Goal: Information Seeking & Learning: Learn about a topic

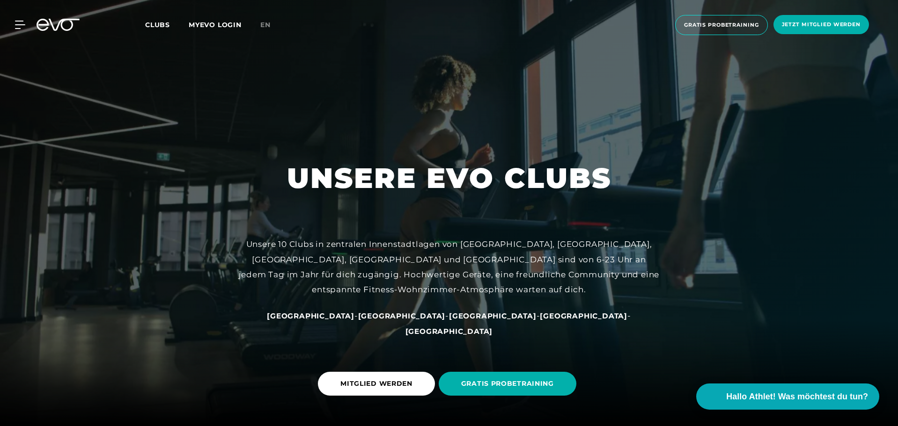
click at [395, 321] on span "[GEOGRAPHIC_DATA]" at bounding box center [402, 316] width 88 height 9
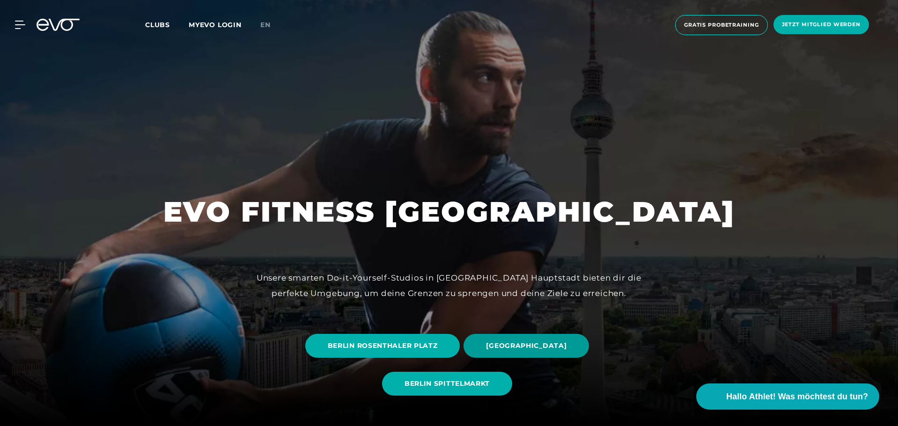
click at [536, 342] on span "[GEOGRAPHIC_DATA]" at bounding box center [526, 346] width 80 height 10
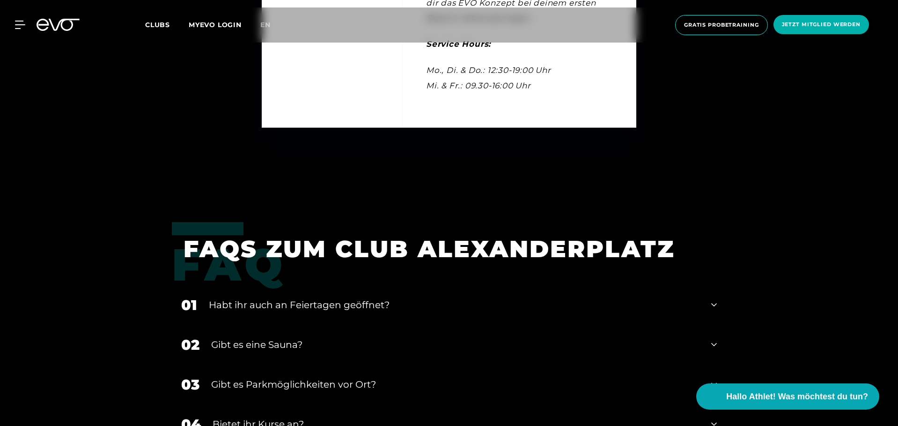
scroll to position [3370, 0]
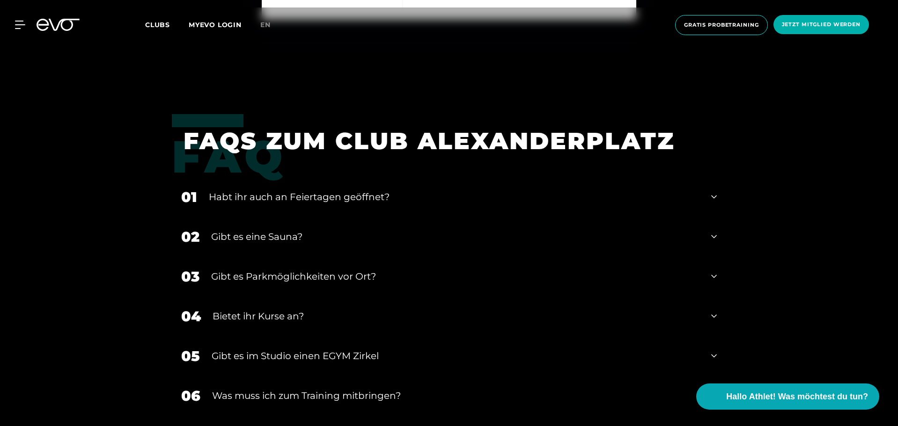
click at [717, 191] on div "01 Habt ihr auch an Feiertagen geöffnet?" at bounding box center [449, 197] width 554 height 40
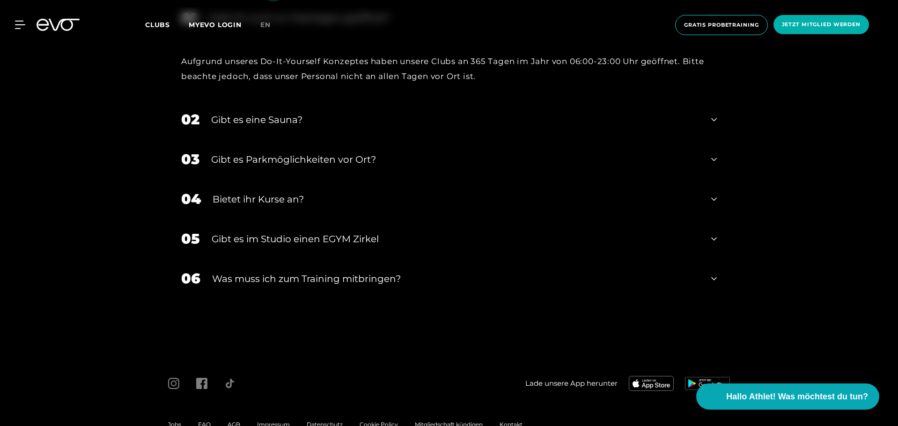
scroll to position [3557, 0]
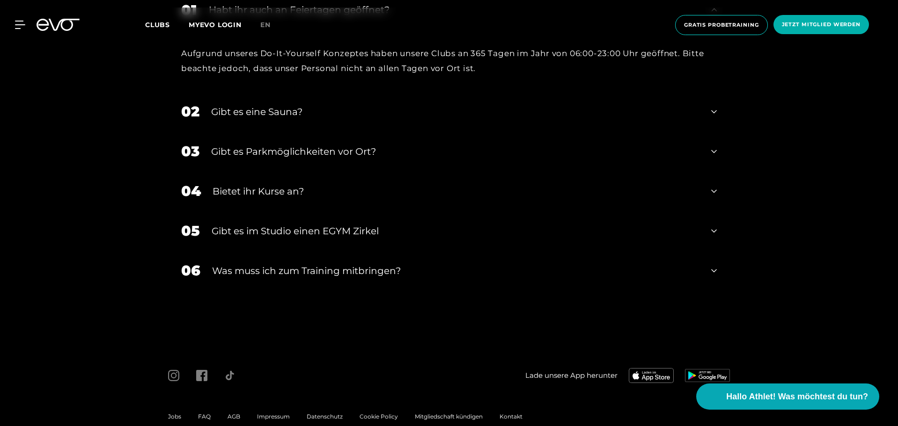
click at [715, 111] on icon at bounding box center [714, 111] width 6 height 3
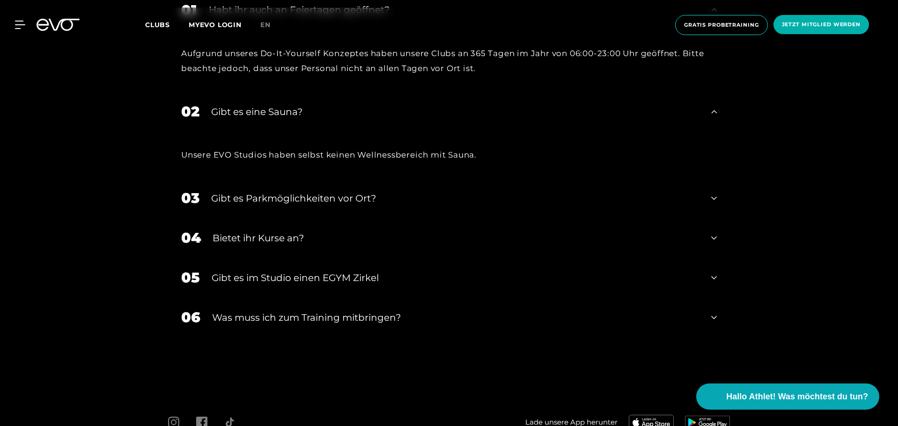
click at [716, 198] on icon at bounding box center [714, 198] width 6 height 11
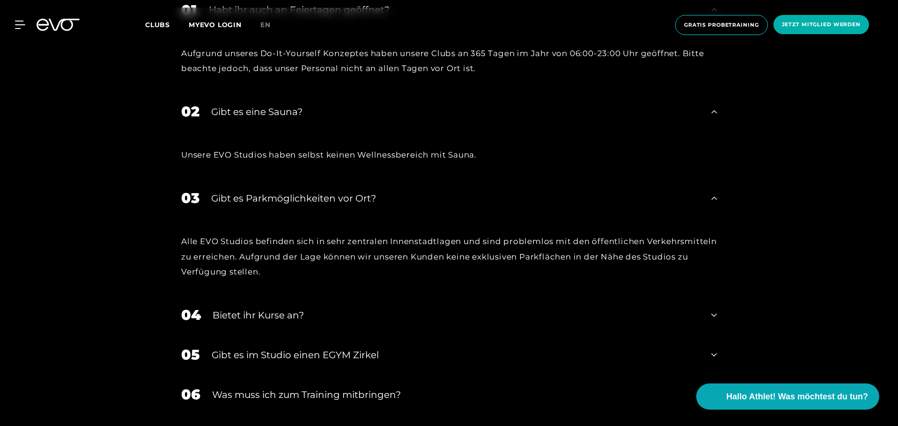
click at [715, 315] on icon at bounding box center [714, 315] width 6 height 11
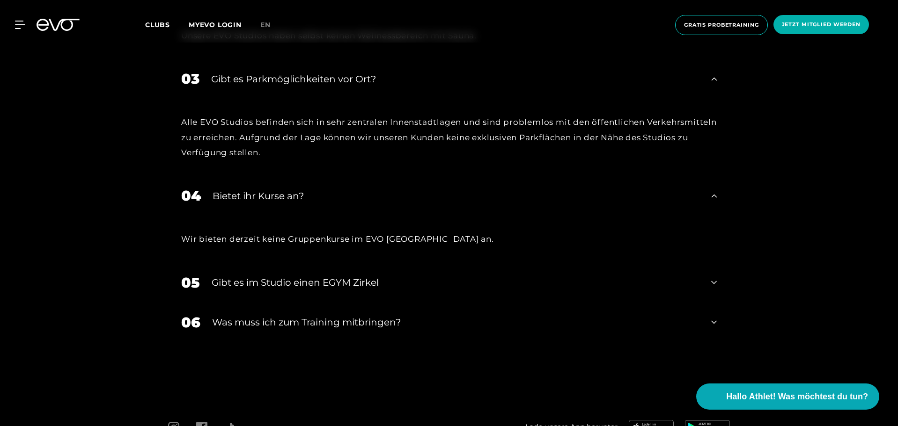
scroll to position [3697, 0]
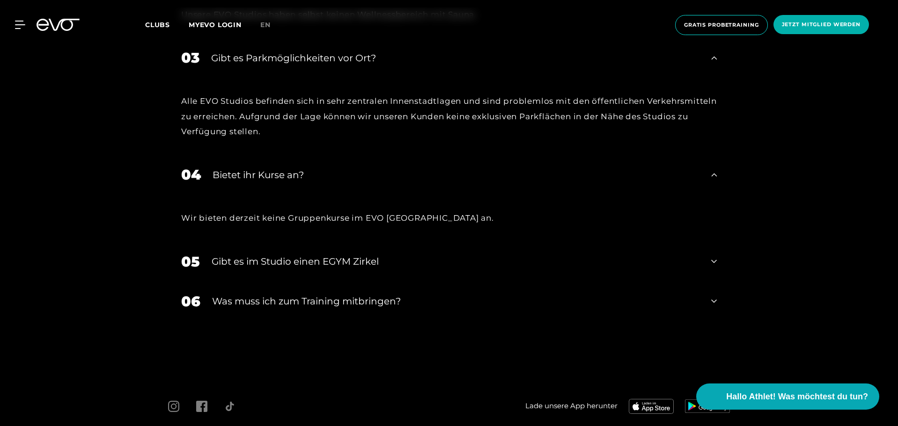
click at [711, 262] on icon at bounding box center [714, 261] width 6 height 11
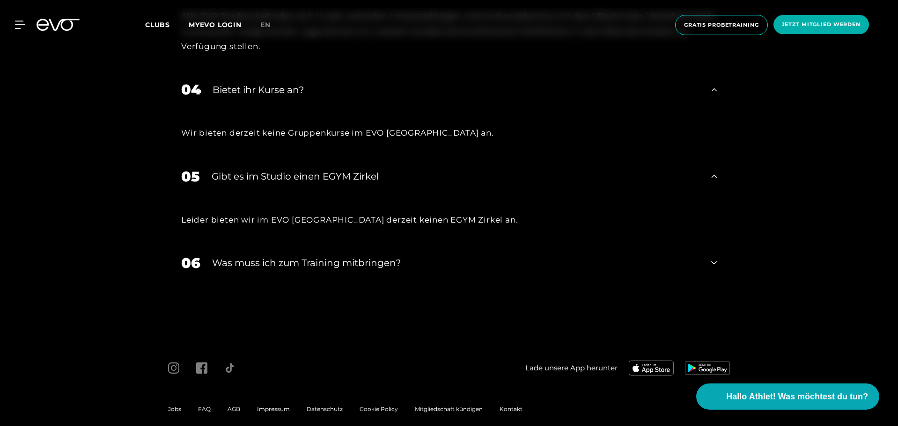
scroll to position [3791, 0]
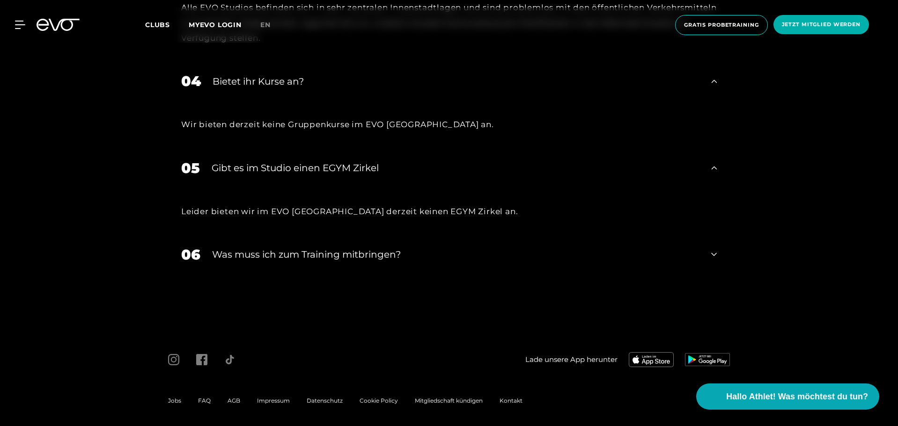
click at [713, 256] on icon at bounding box center [714, 254] width 6 height 11
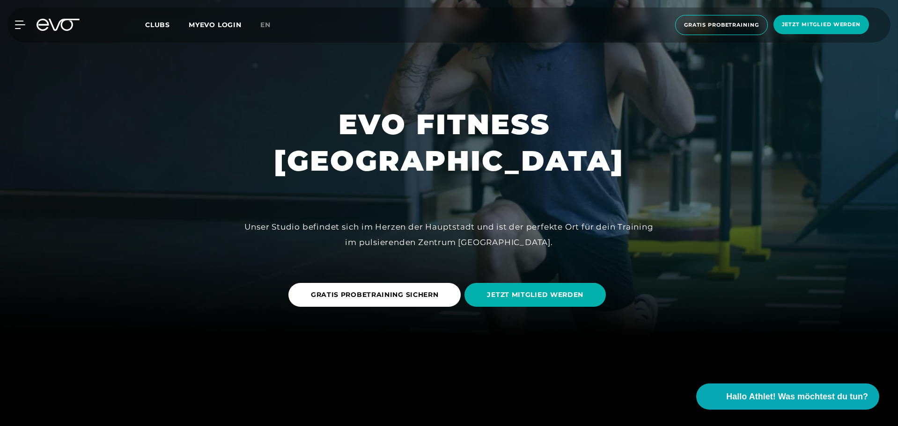
scroll to position [0, 0]
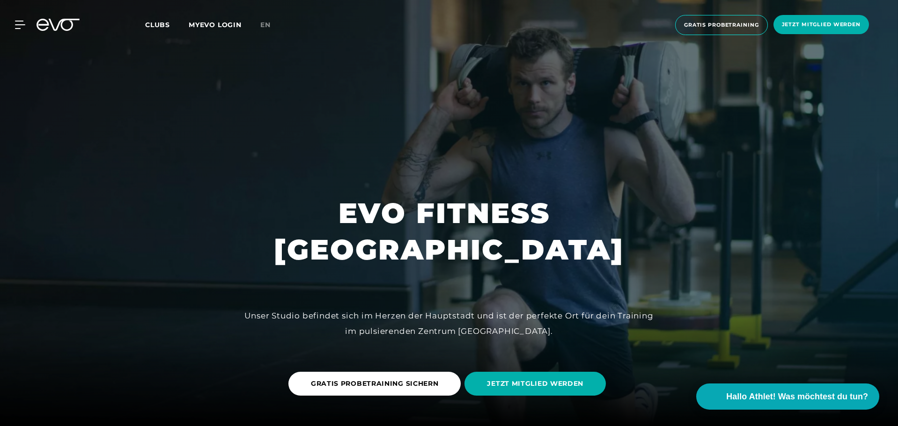
click at [151, 22] on span "Clubs" at bounding box center [157, 25] width 25 height 8
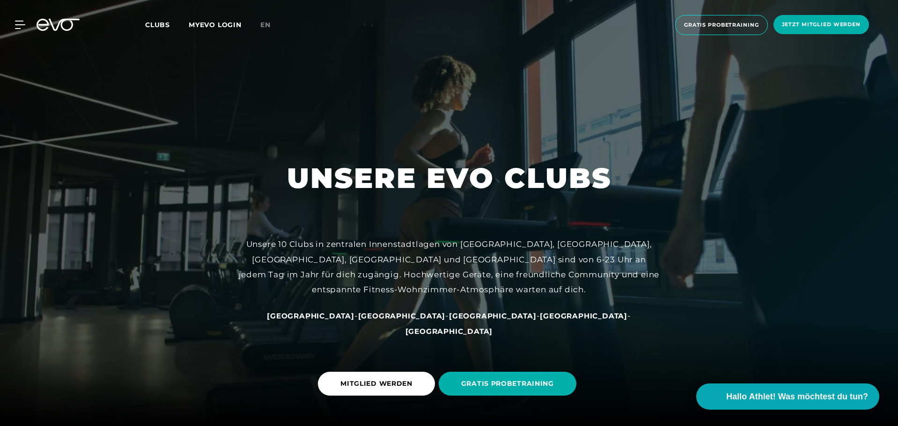
click at [384, 321] on span "[GEOGRAPHIC_DATA]" at bounding box center [402, 316] width 88 height 9
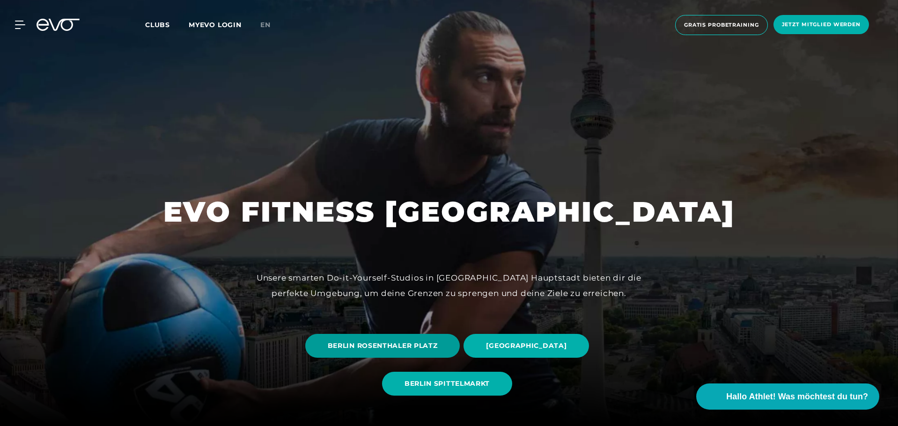
click at [373, 344] on span "BERLIN ROSENTHALER PLATZ" at bounding box center [383, 346] width 110 height 10
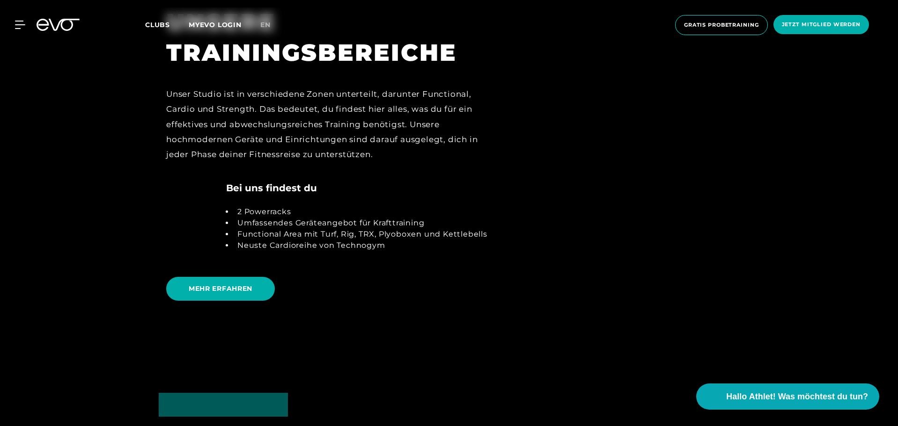
scroll to position [2106, 0]
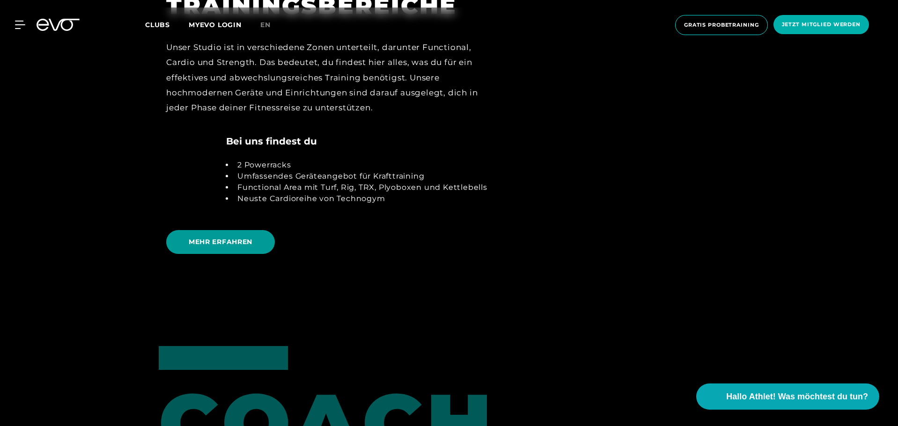
click at [261, 237] on span "MEHR ERFAHREN" at bounding box center [220, 242] width 109 height 24
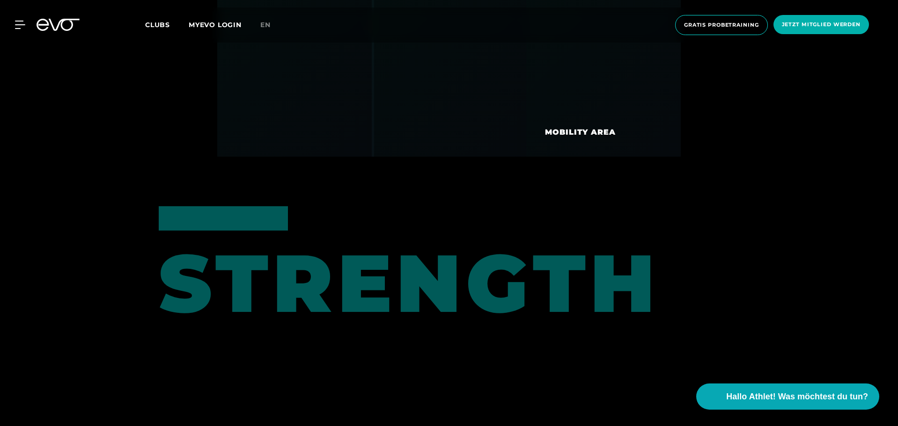
scroll to position [3901, 0]
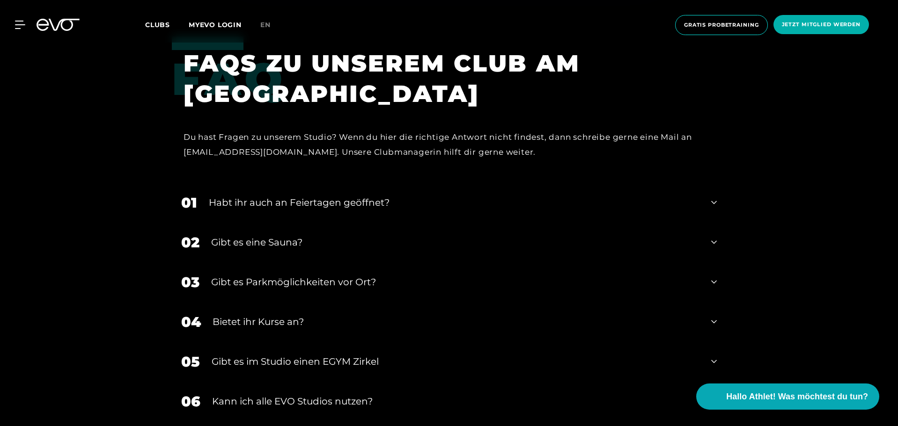
scroll to position [3510, 0]
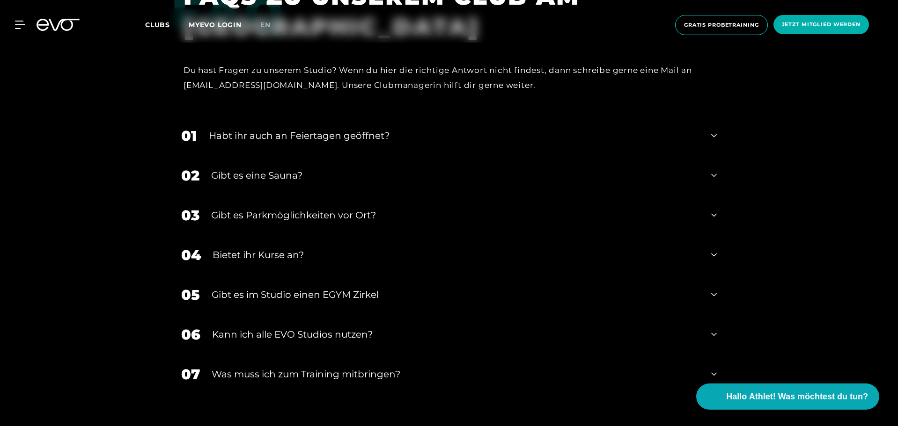
click at [704, 176] on div "02 Gibt es eine Sauna?" at bounding box center [449, 176] width 554 height 40
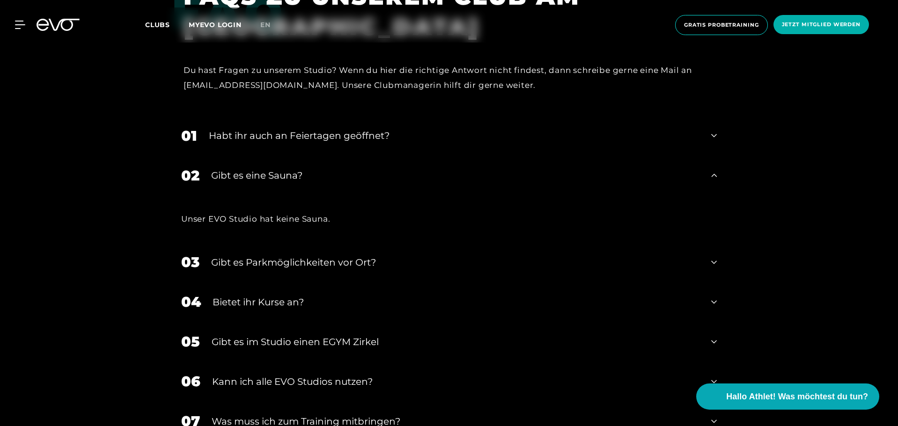
click at [715, 257] on icon at bounding box center [714, 262] width 6 height 11
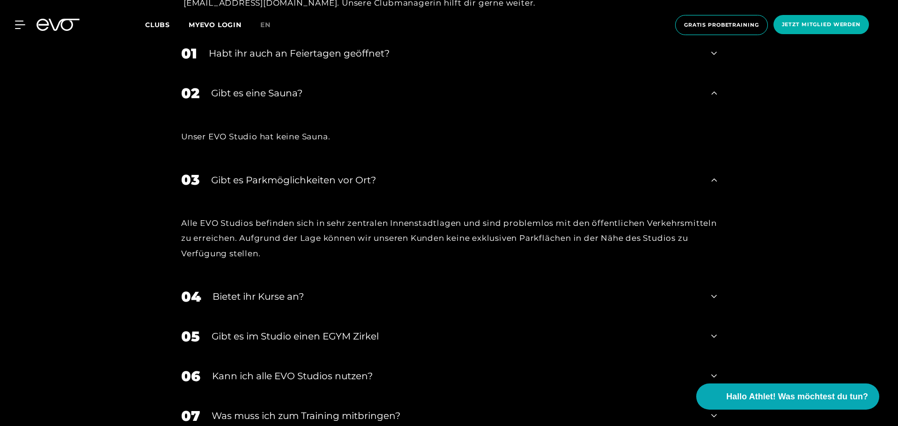
scroll to position [3604, 0]
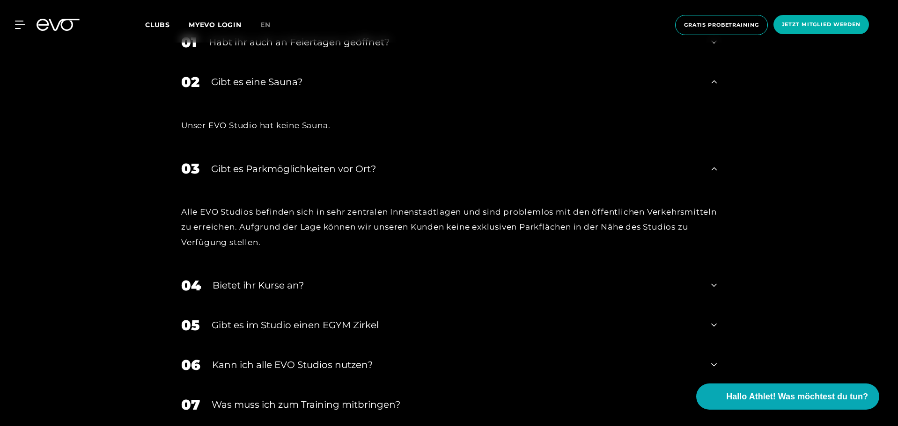
click at [720, 285] on div "04 Bietet ihr [DEMOGRAPHIC_DATA]?" at bounding box center [449, 286] width 554 height 40
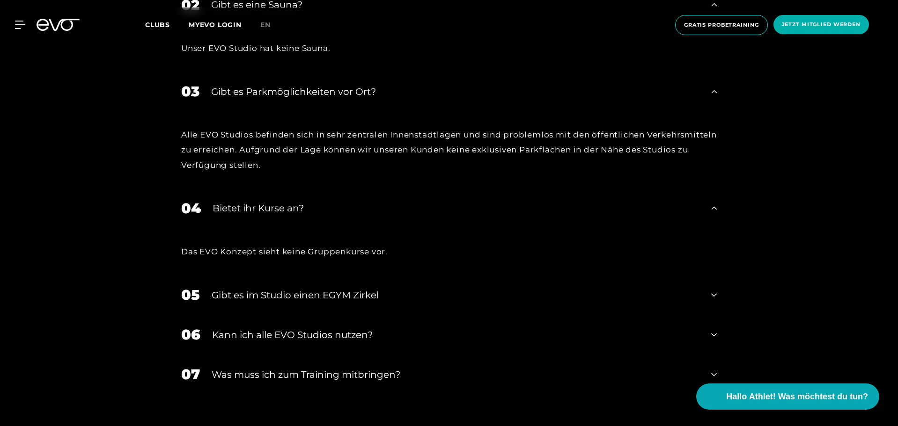
scroll to position [3697, 0]
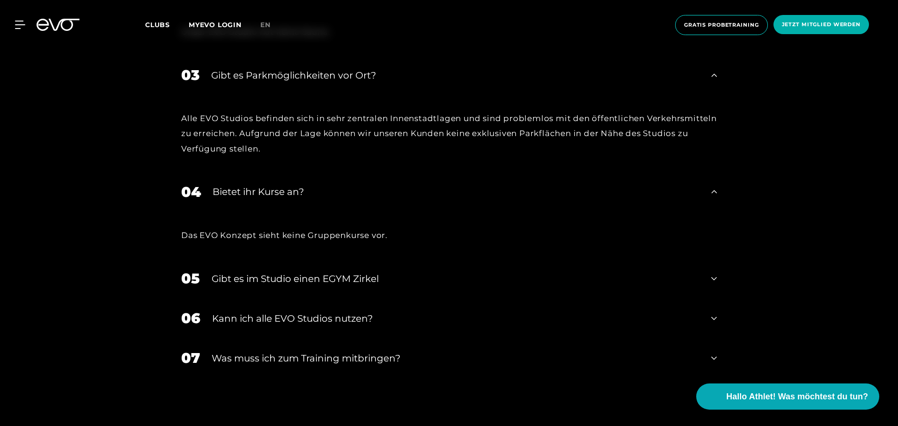
click at [712, 280] on icon at bounding box center [714, 278] width 6 height 11
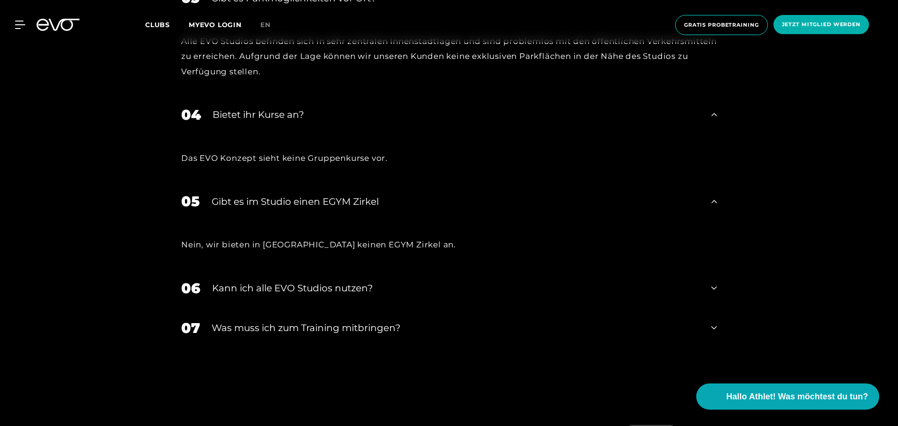
scroll to position [3791, 0]
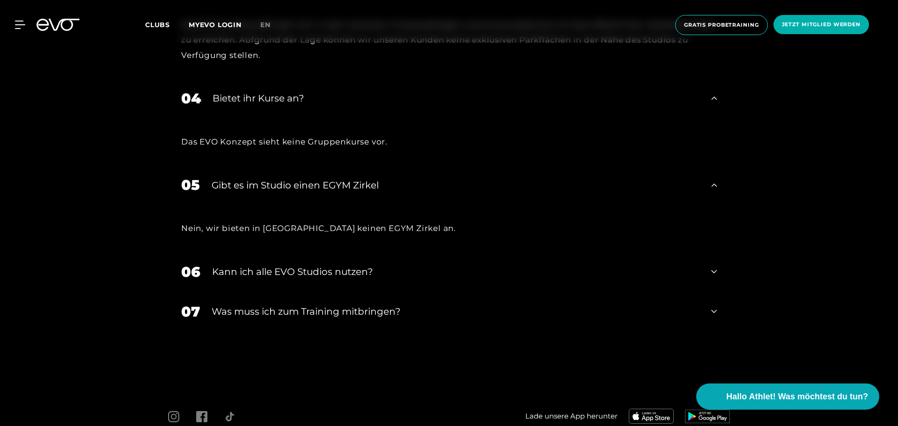
click at [714, 272] on icon at bounding box center [714, 271] width 6 height 11
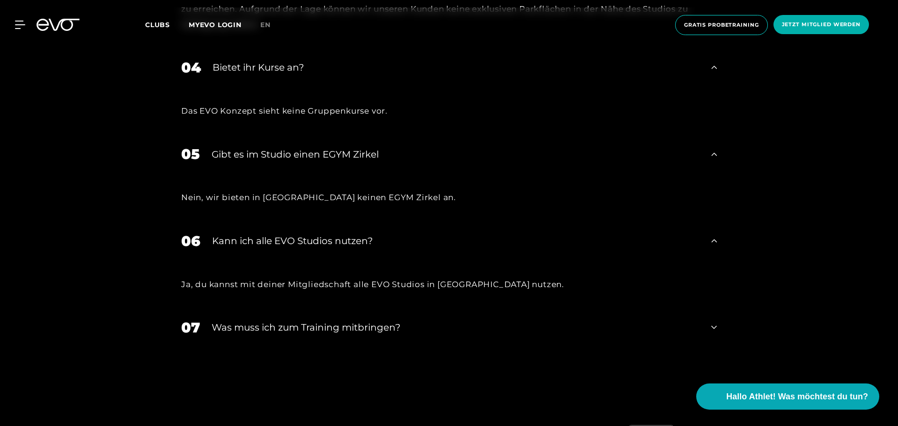
scroll to position [3838, 0]
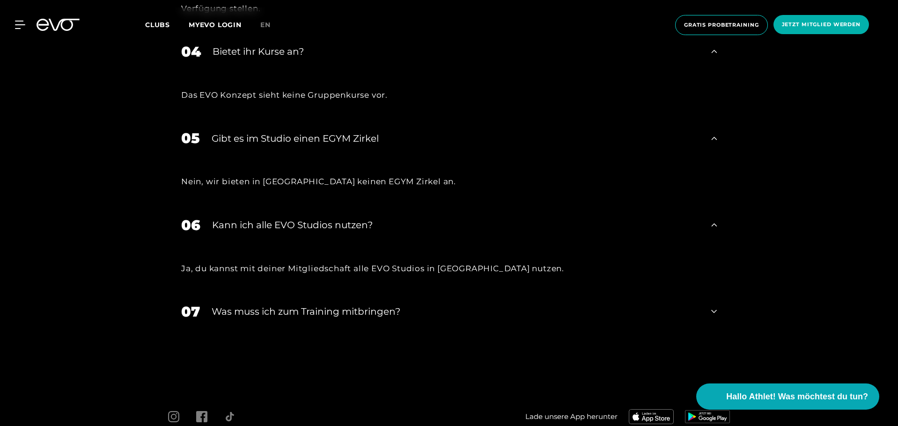
click at [717, 309] on div "07 Was muss ich zum Training mitbringen?" at bounding box center [449, 312] width 554 height 40
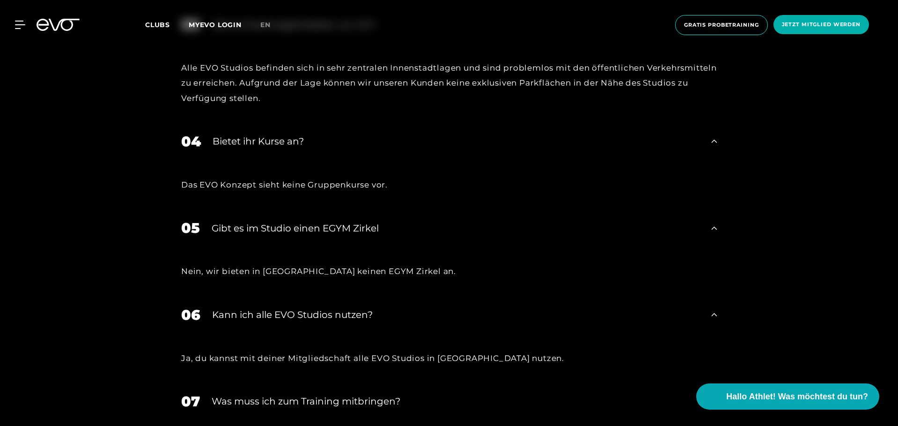
scroll to position [3744, 0]
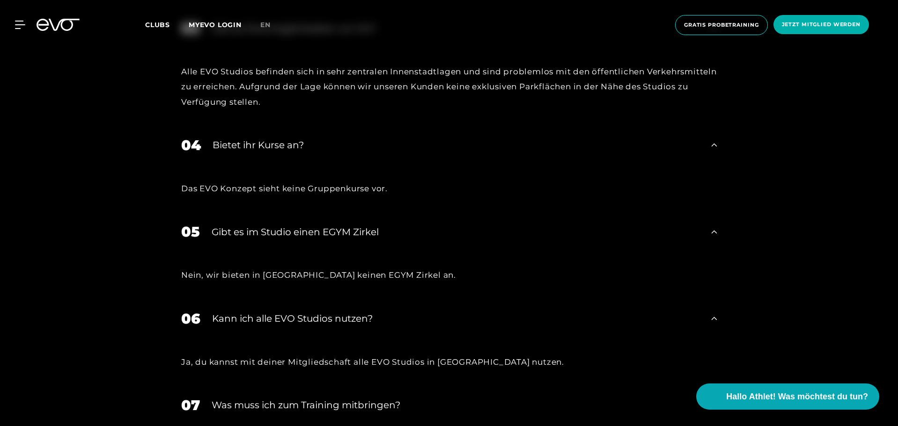
click at [712, 148] on icon at bounding box center [714, 144] width 6 height 11
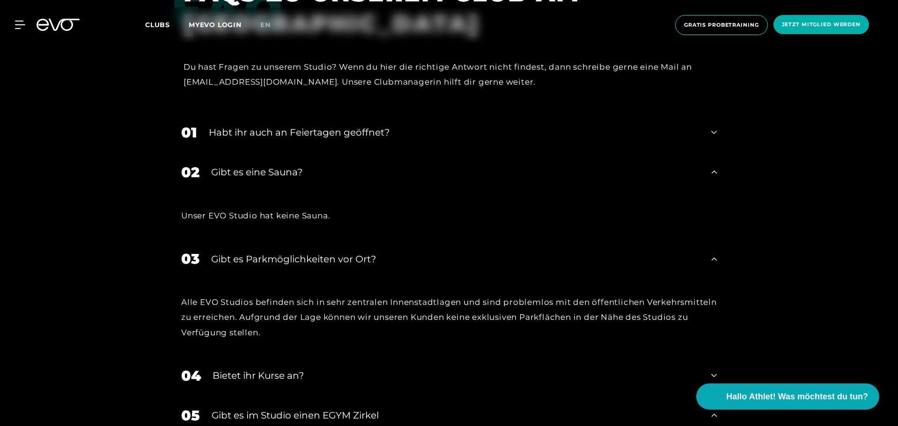
scroll to position [3510, 0]
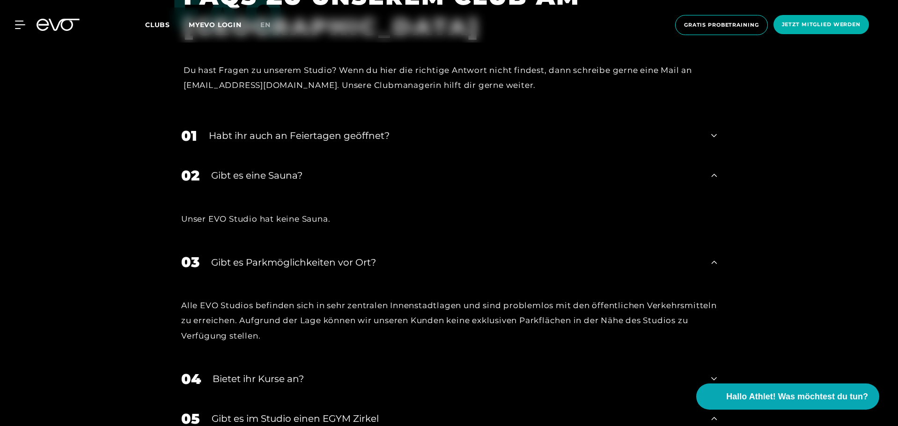
click at [711, 137] on icon at bounding box center [714, 135] width 6 height 11
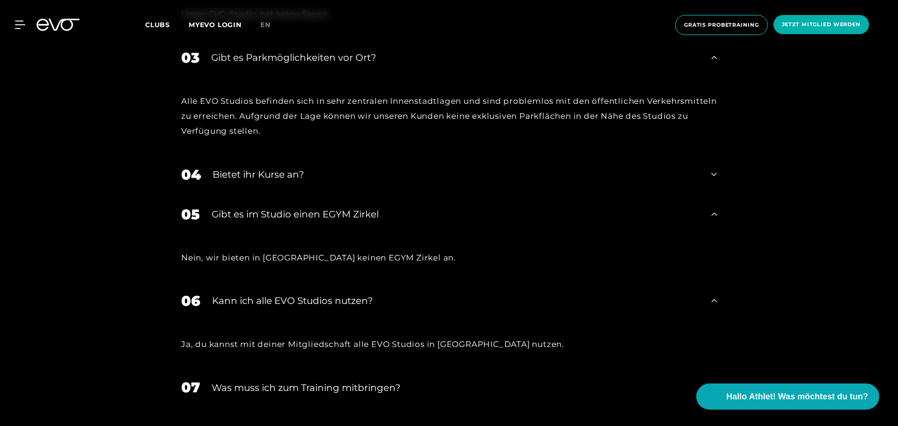
scroll to position [3791, 0]
